Goal: Task Accomplishment & Management: Manage account settings

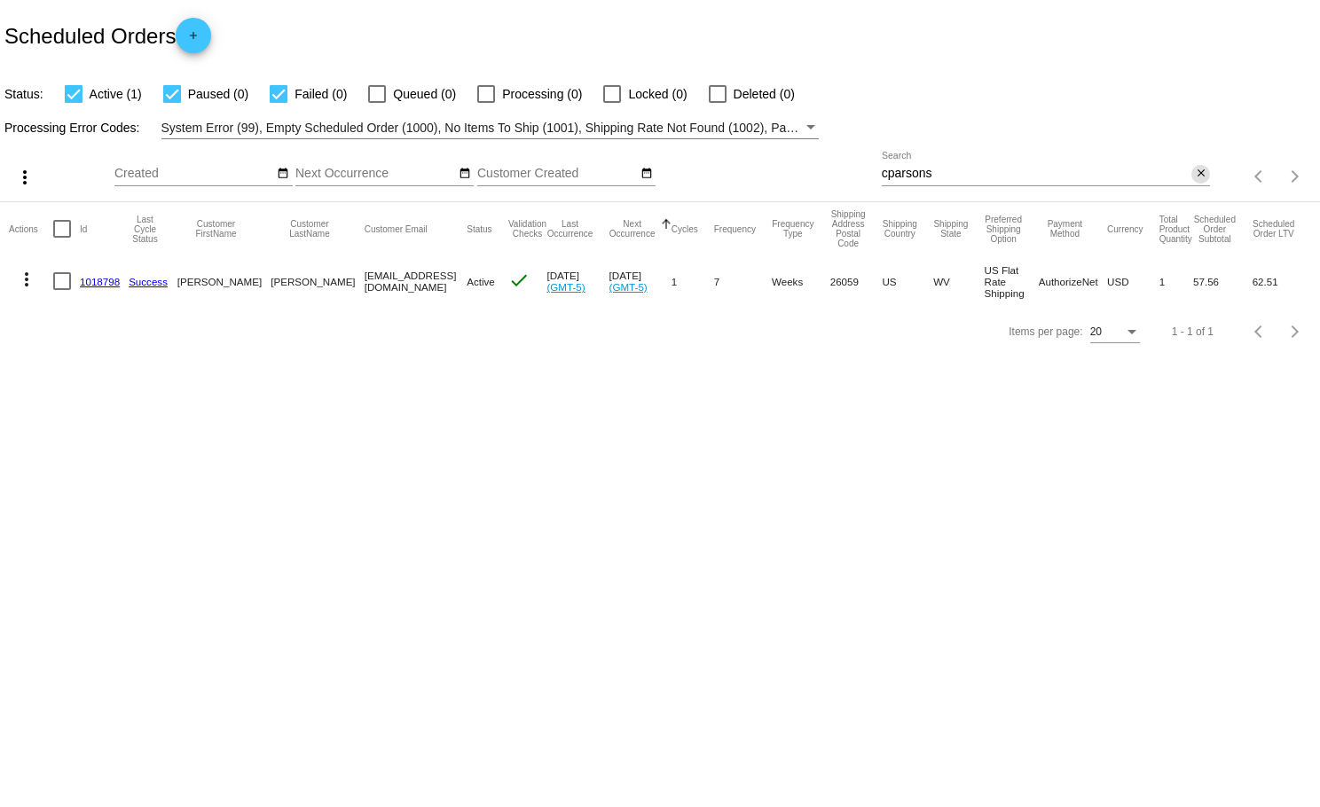
click at [1201, 173] on mat-icon "close" at bounding box center [1201, 174] width 12 height 14
click at [1201, 173] on mat-icon "search" at bounding box center [1199, 176] width 21 height 27
click at [1195, 173] on input "Search" at bounding box center [1046, 174] width 329 height 14
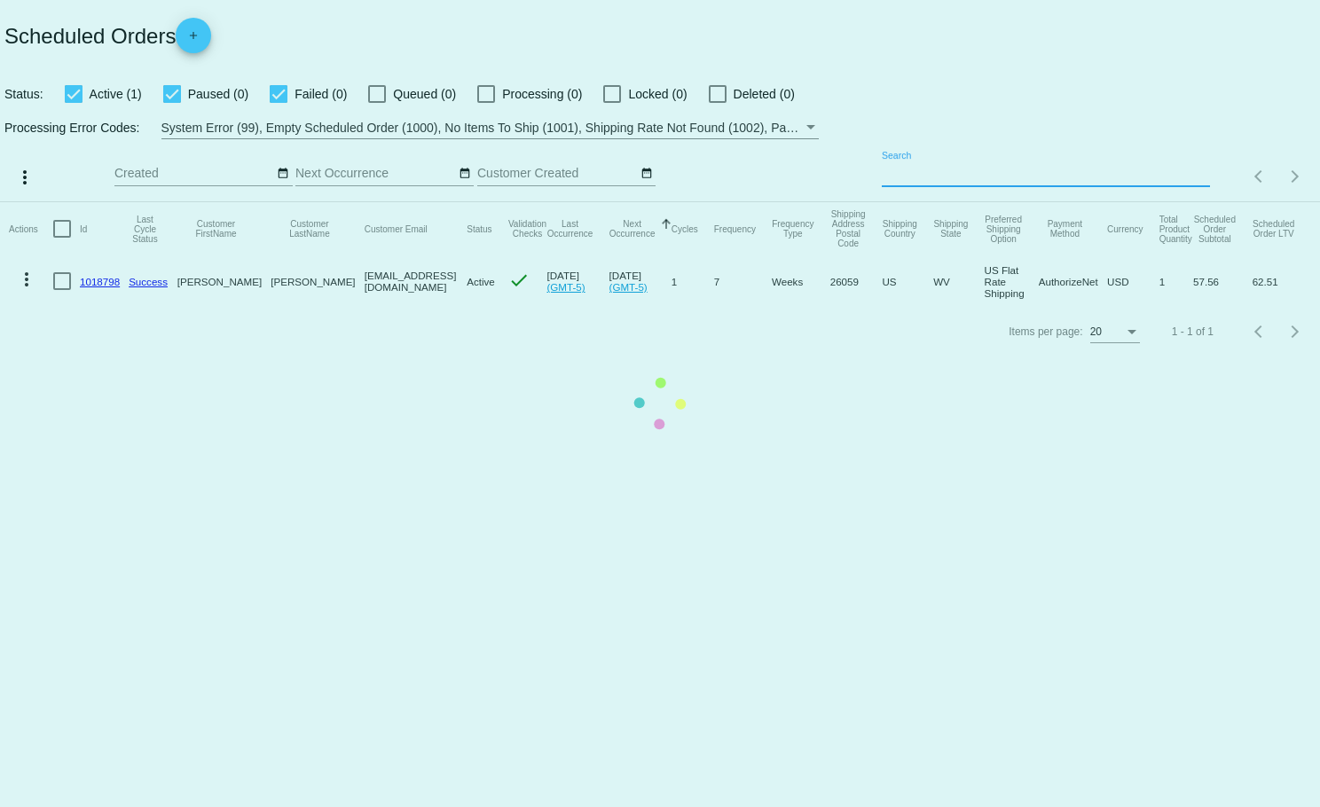
paste input "[EMAIL_ADDRESS][DOMAIN_NAME]"
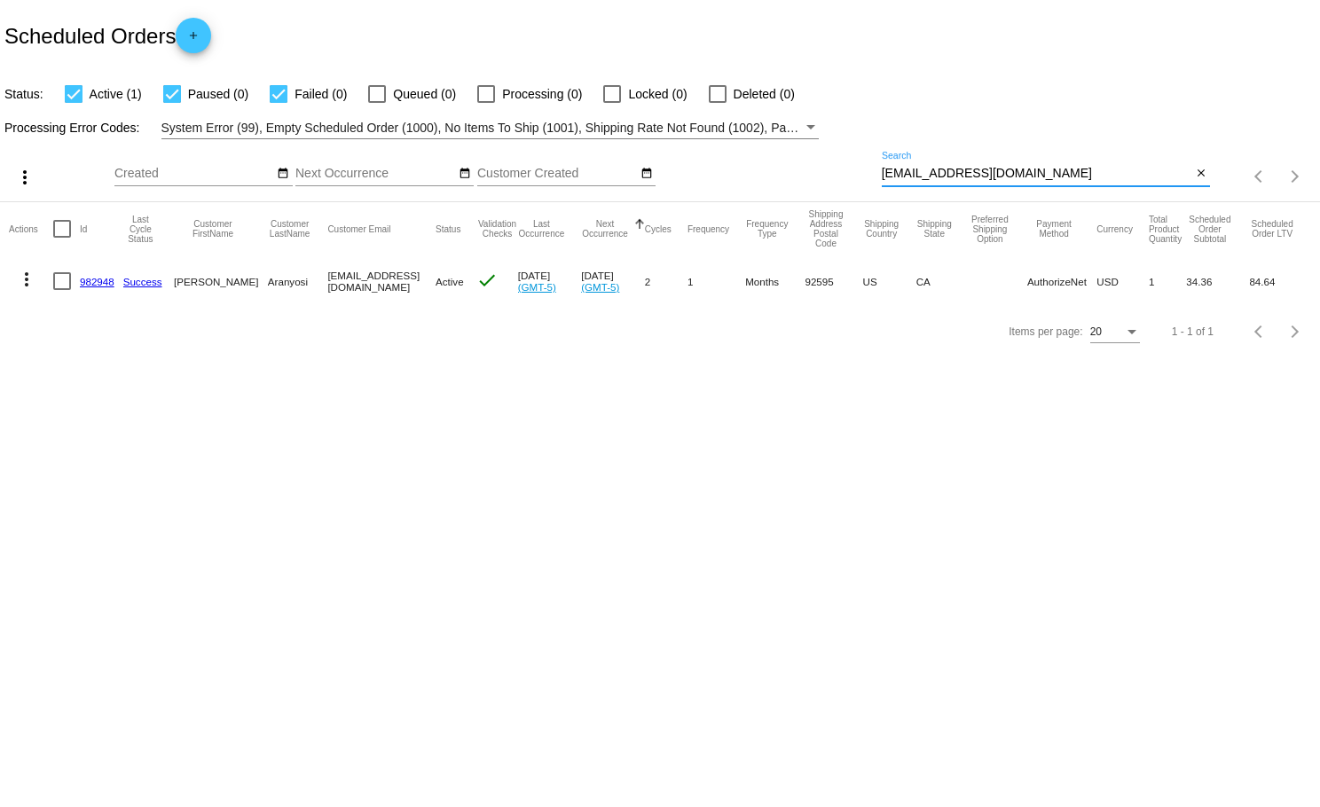
type input "[EMAIL_ADDRESS][DOMAIN_NAME]"
click at [19, 275] on mat-icon "more_vert" at bounding box center [26, 279] width 21 height 21
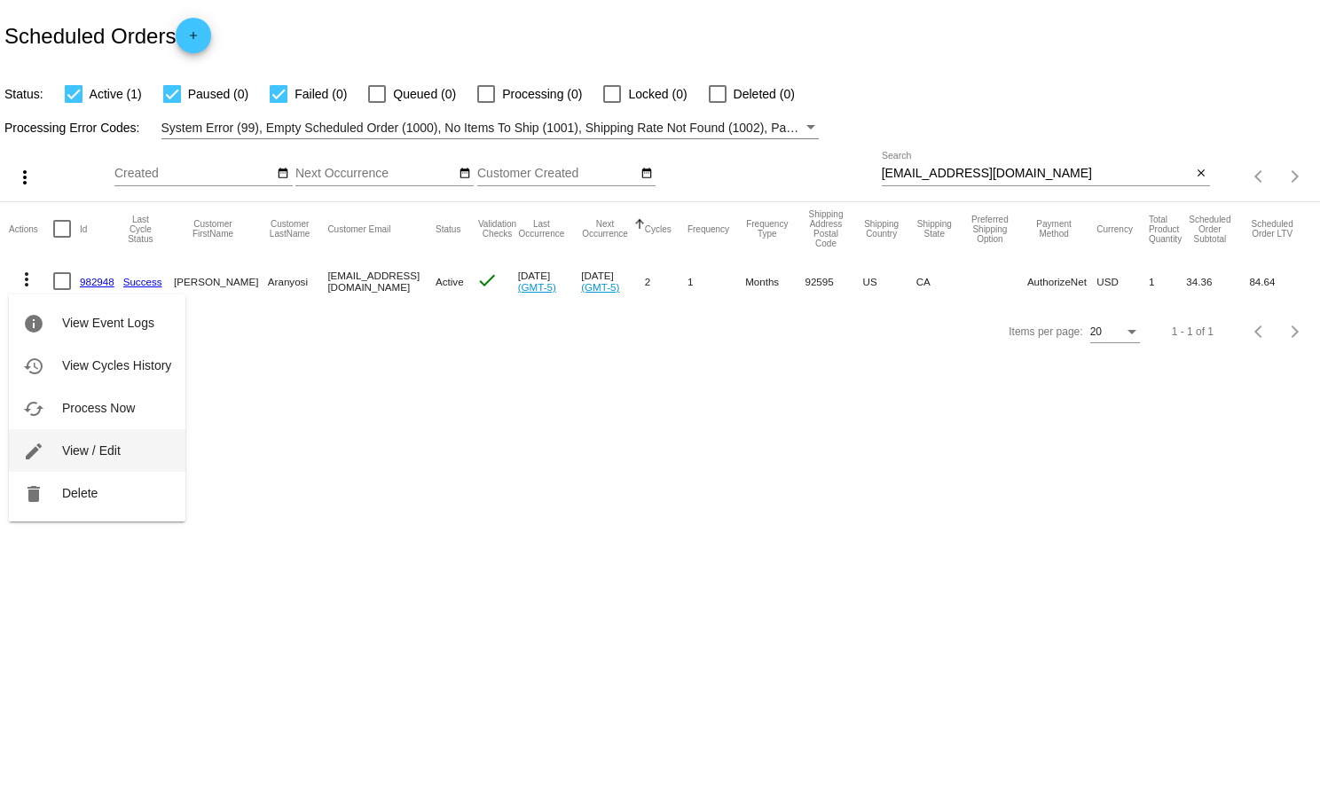
click at [84, 444] on span "View / Edit" at bounding box center [91, 451] width 59 height 14
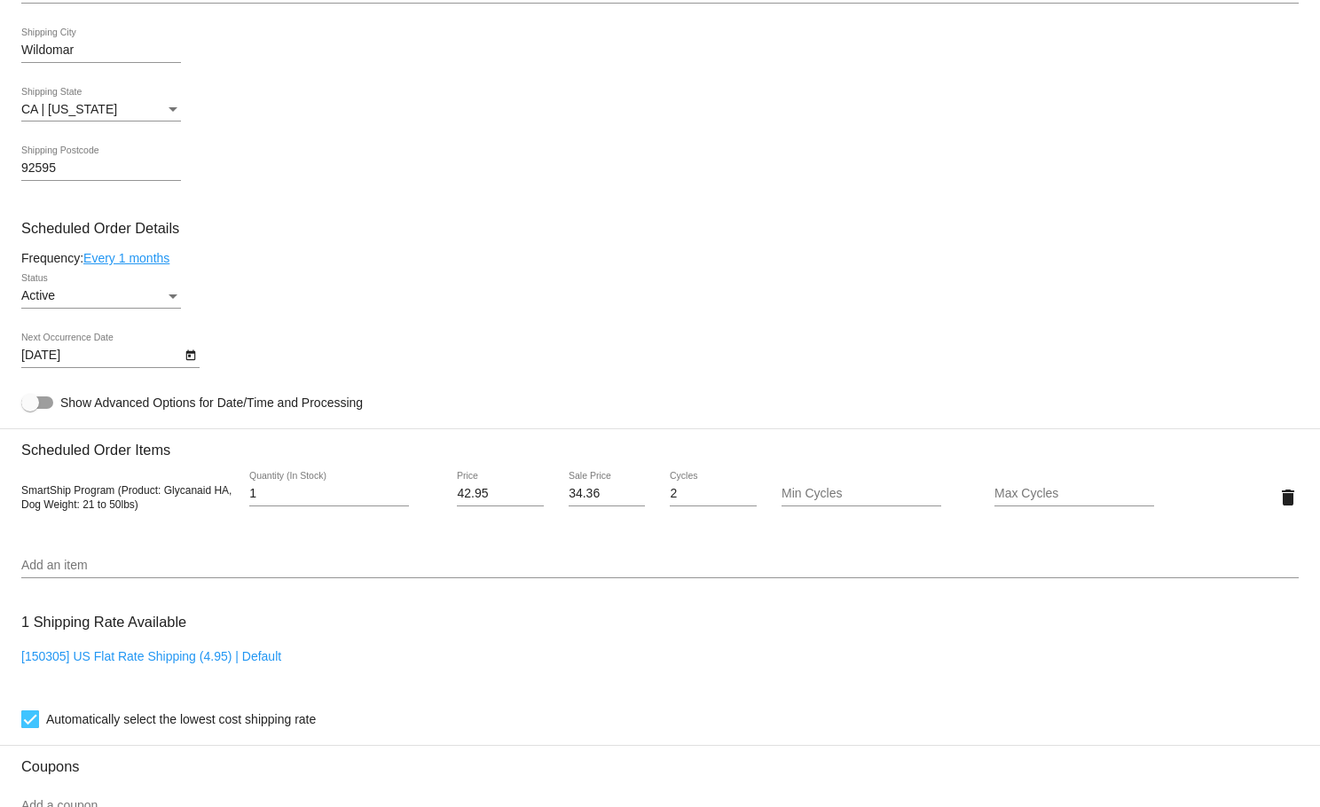
scroll to position [837, 0]
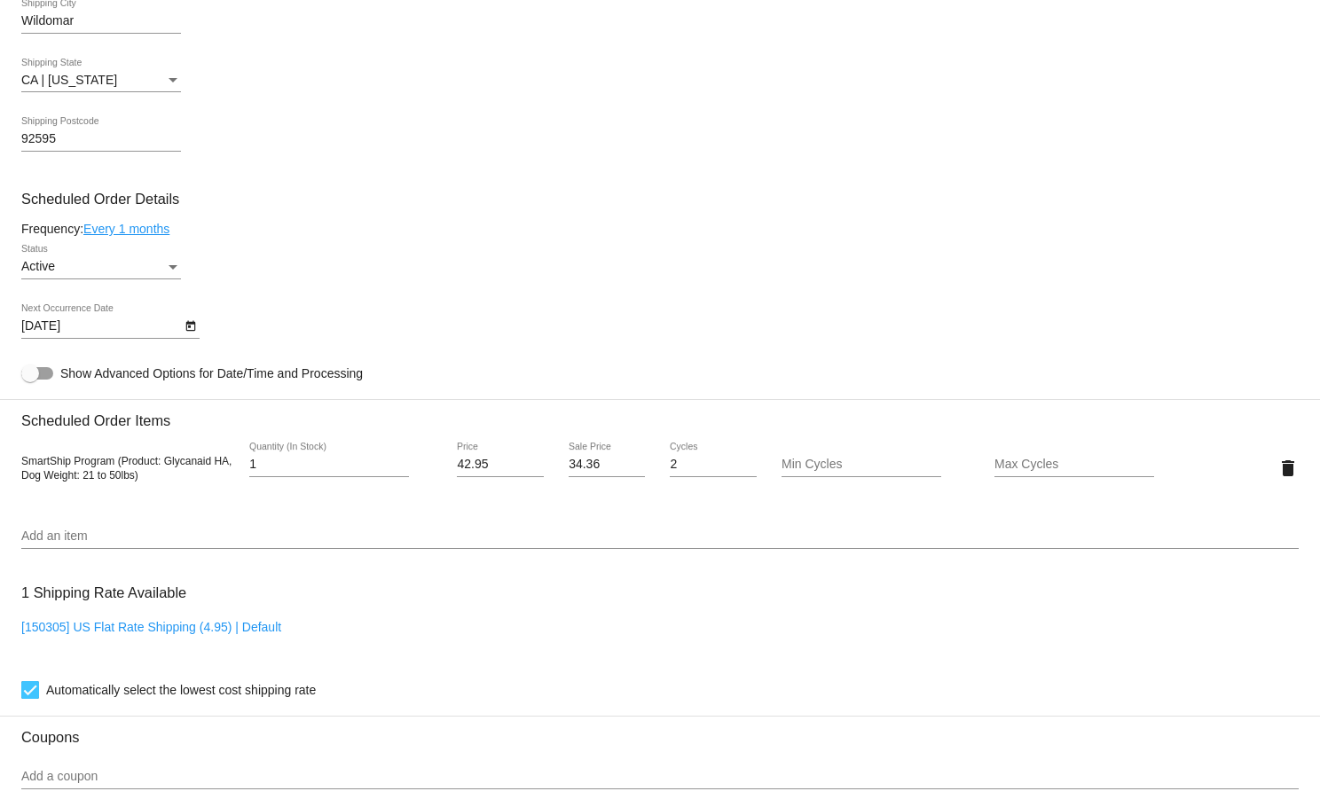
click at [166, 236] on link "Every 1 months" at bounding box center [126, 229] width 86 height 14
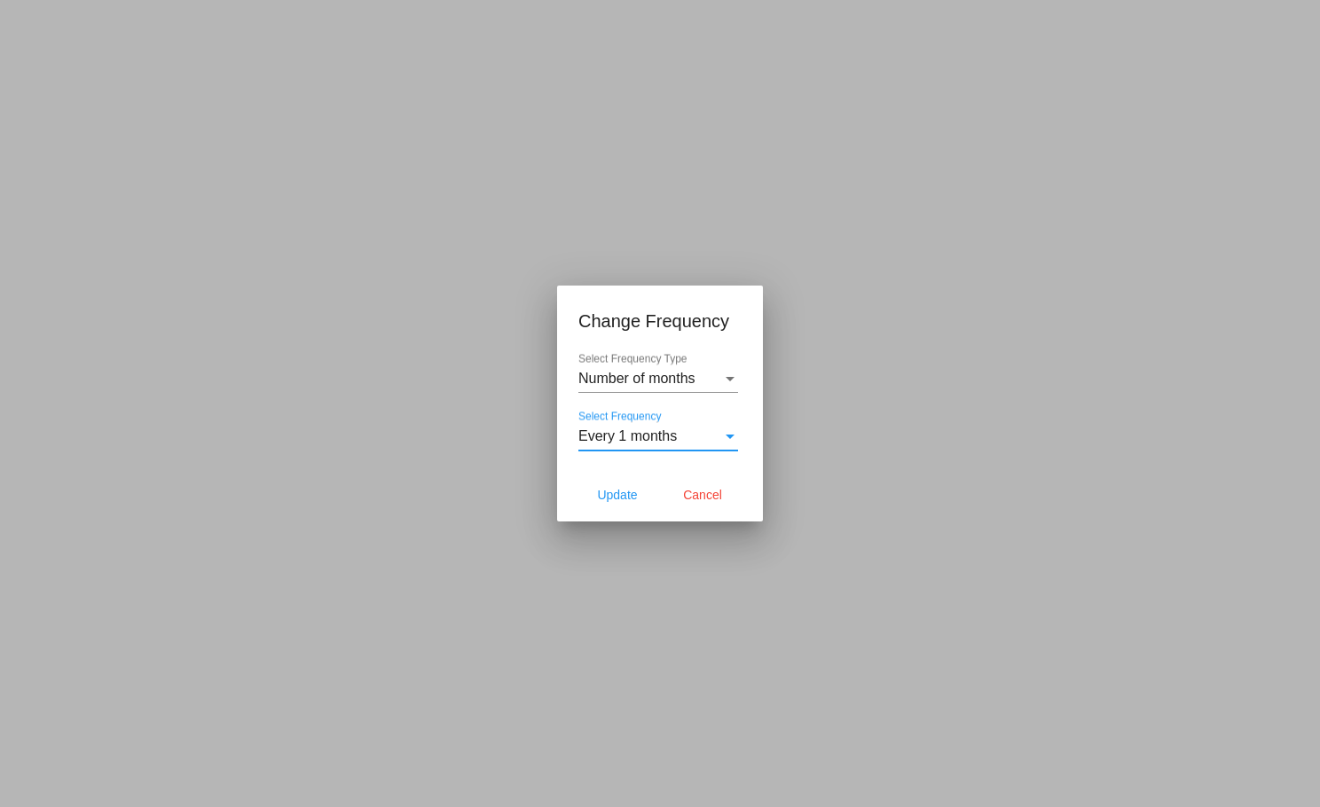
click at [652, 436] on span "Every 1 months" at bounding box center [627, 435] width 98 height 15
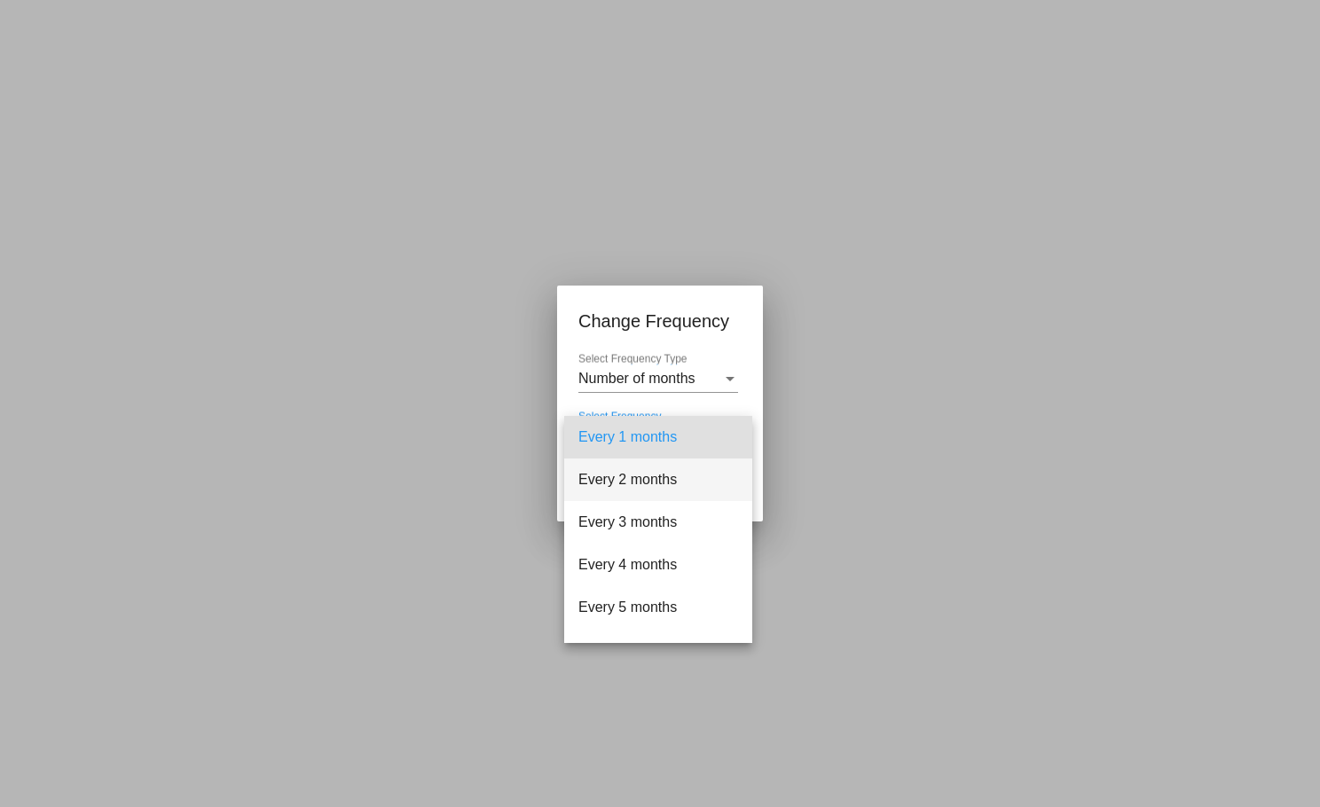
click at [658, 474] on span "Every 2 months" at bounding box center [658, 480] width 160 height 43
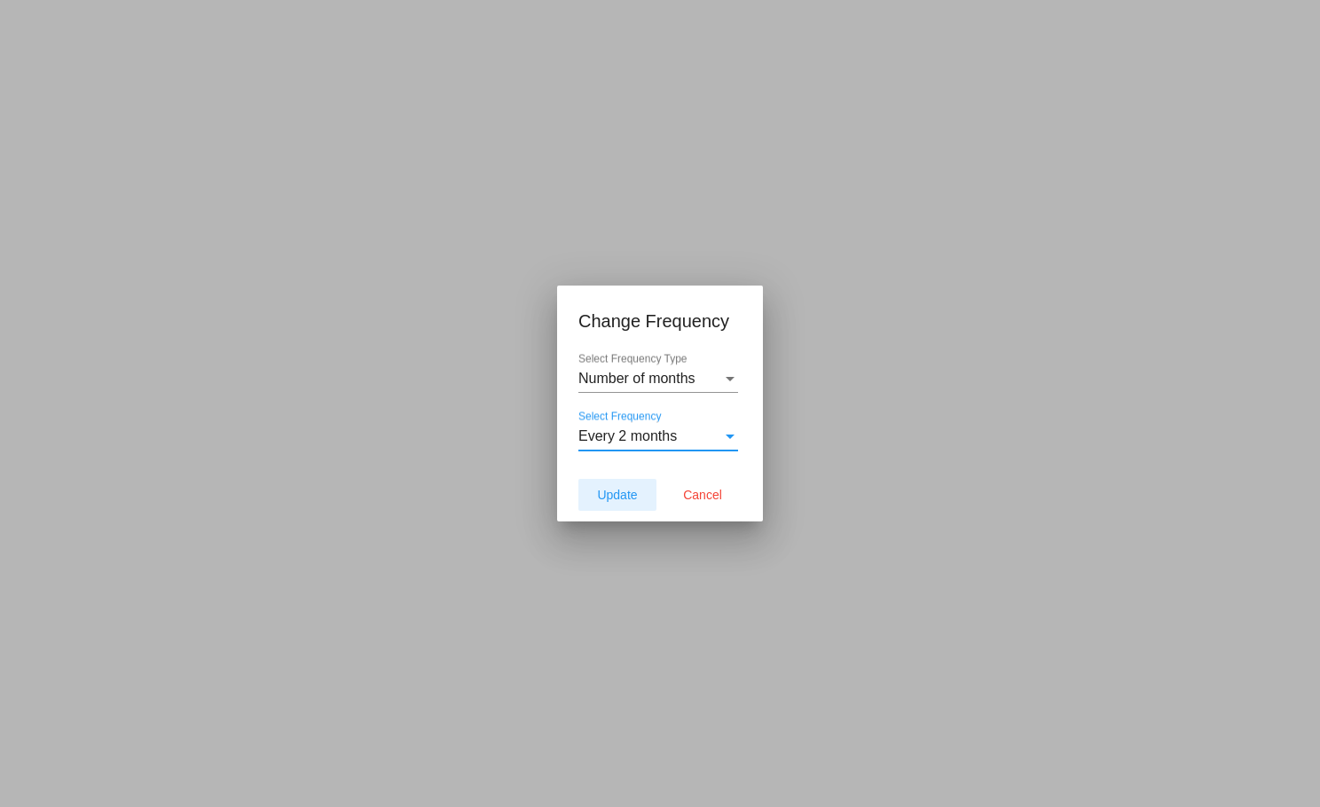
click at [608, 500] on span "Update" at bounding box center [617, 495] width 40 height 14
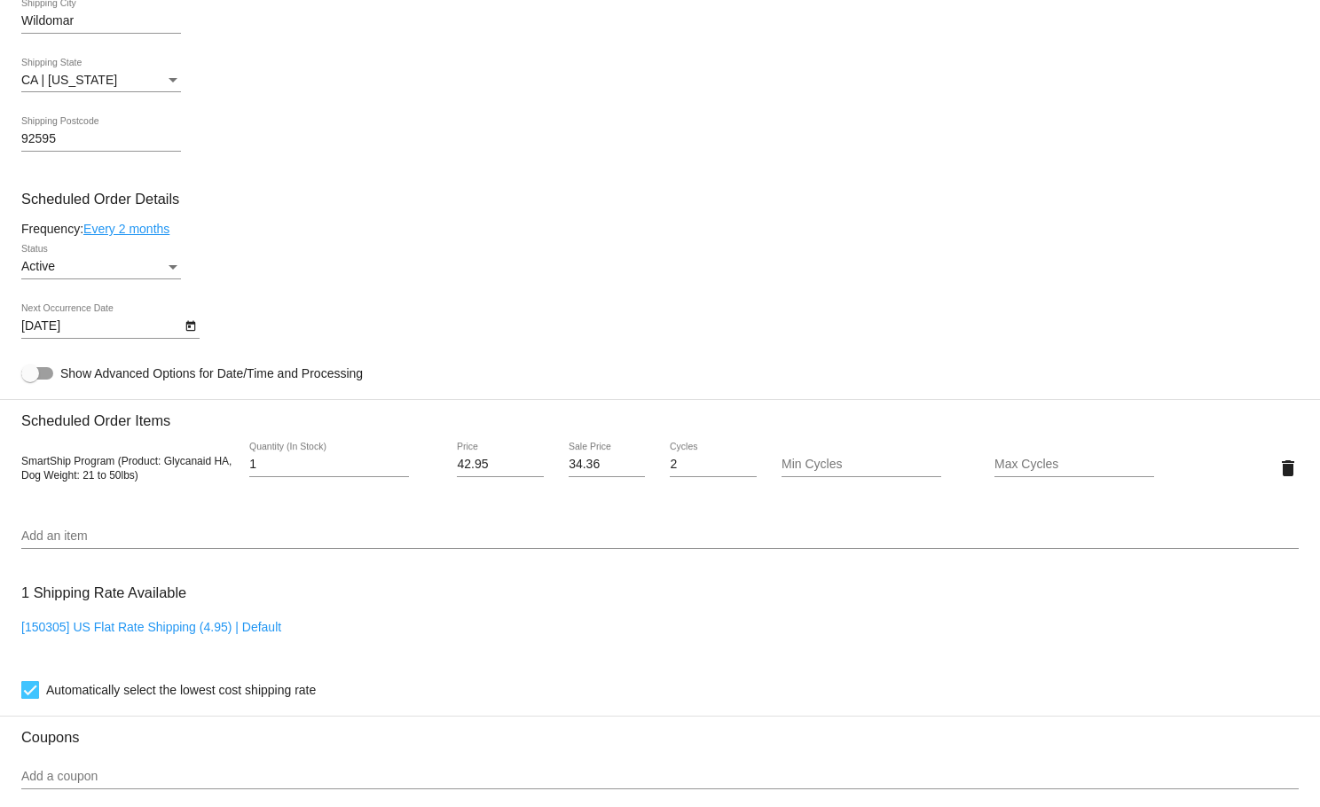
type input "[DATE]"
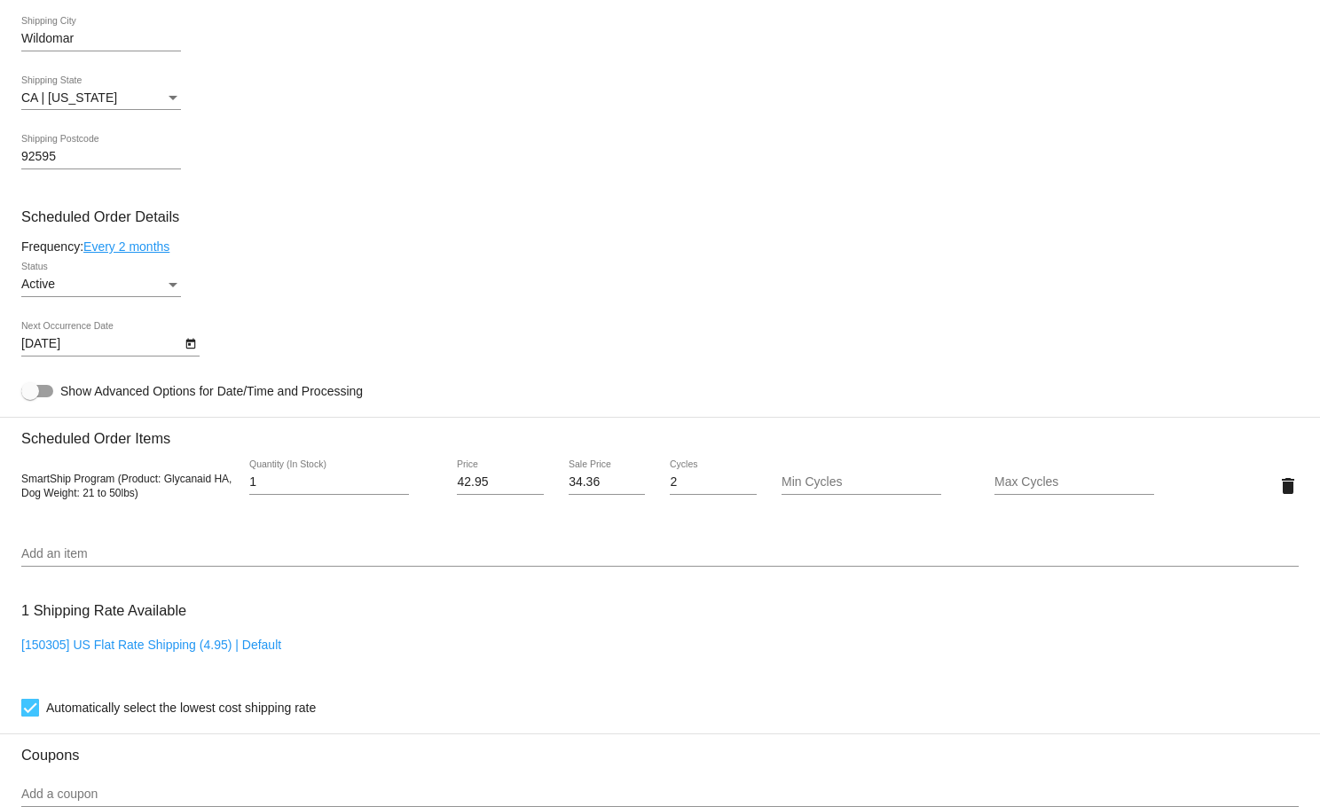
scroll to position [823, 0]
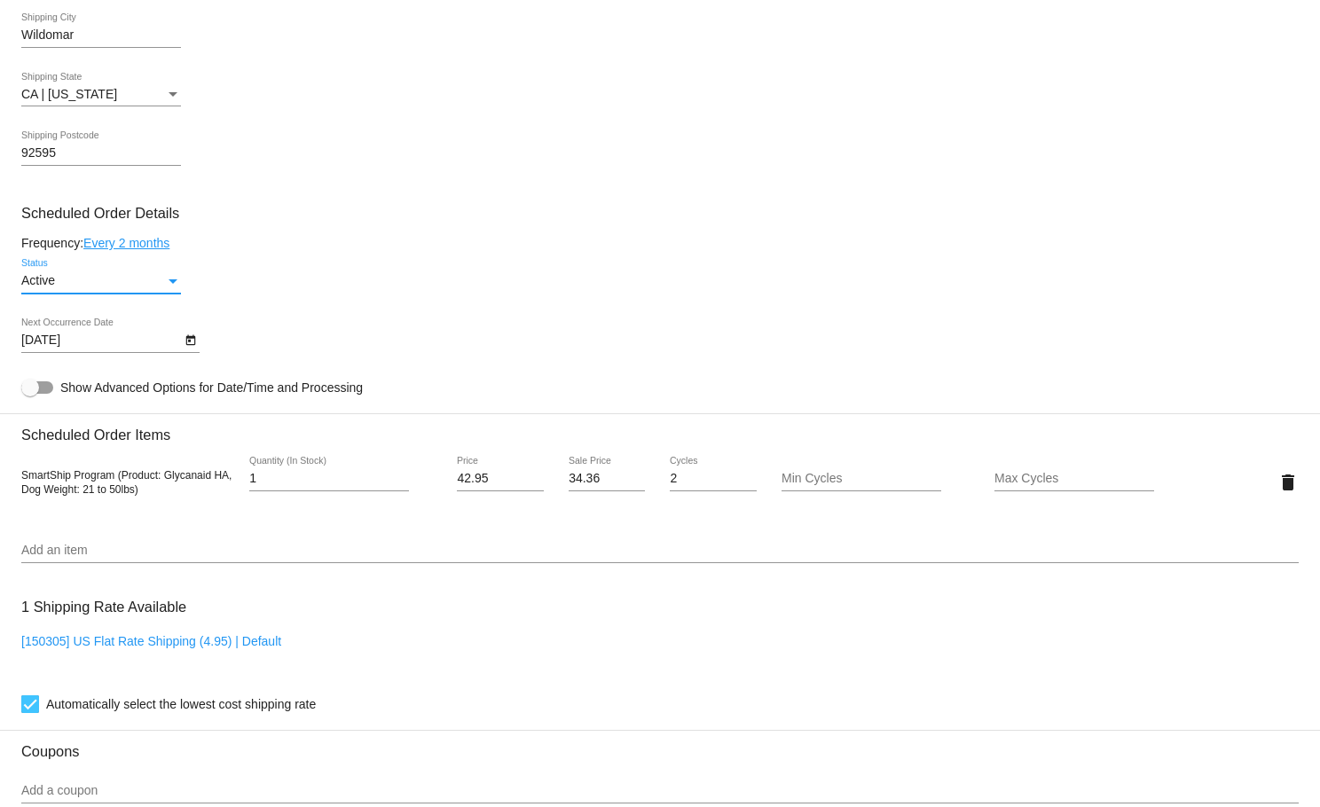
click at [179, 287] on div "Status" at bounding box center [173, 281] width 16 height 14
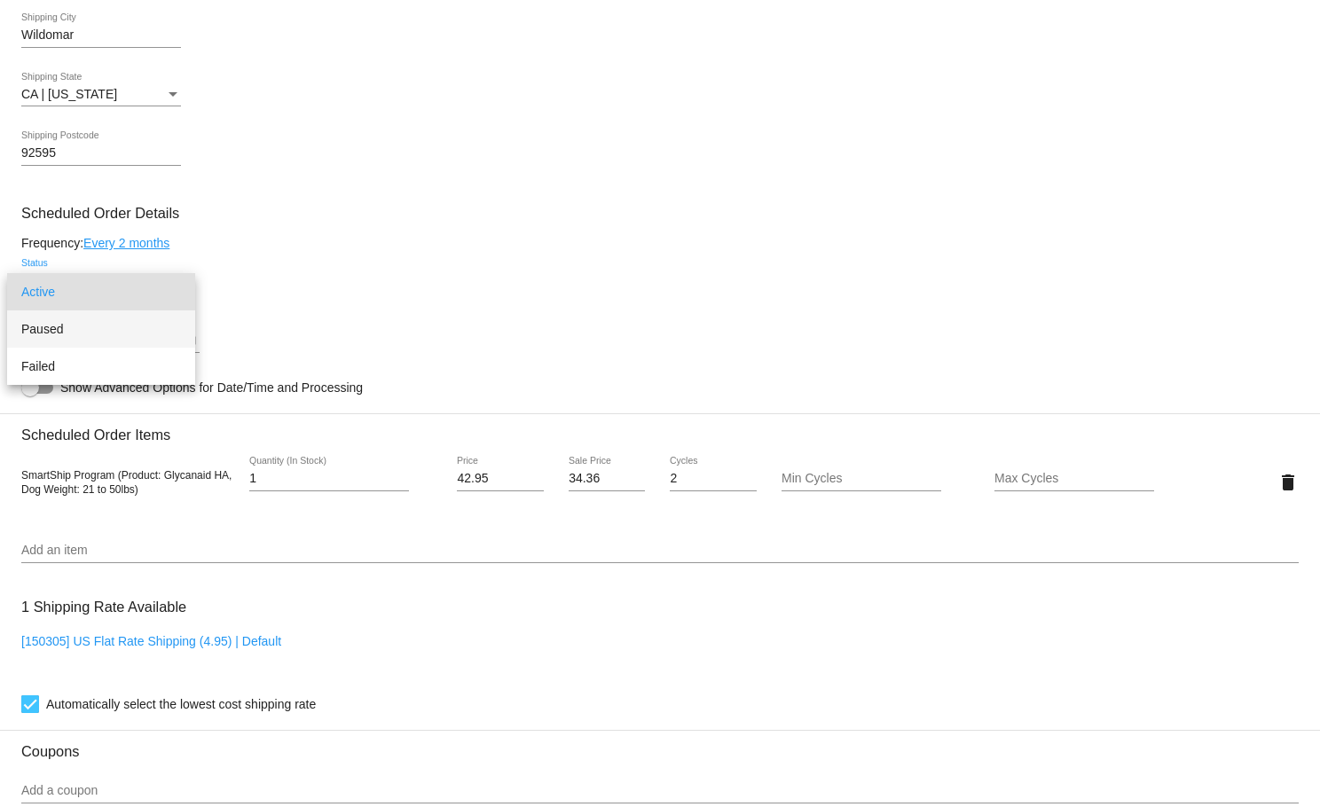
click at [62, 326] on span "Paused" at bounding box center [101, 328] width 160 height 37
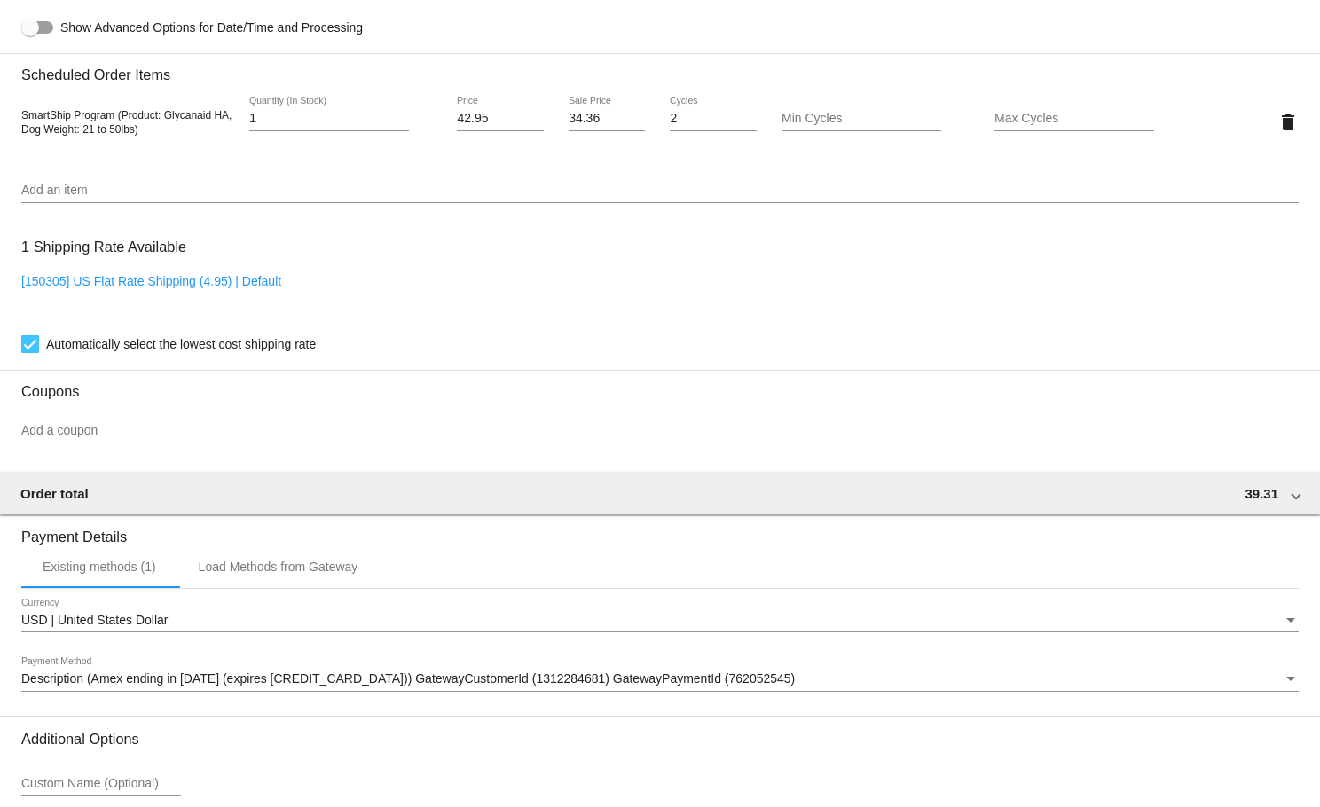
scroll to position [1358, 0]
